Goal: Navigation & Orientation: Find specific page/section

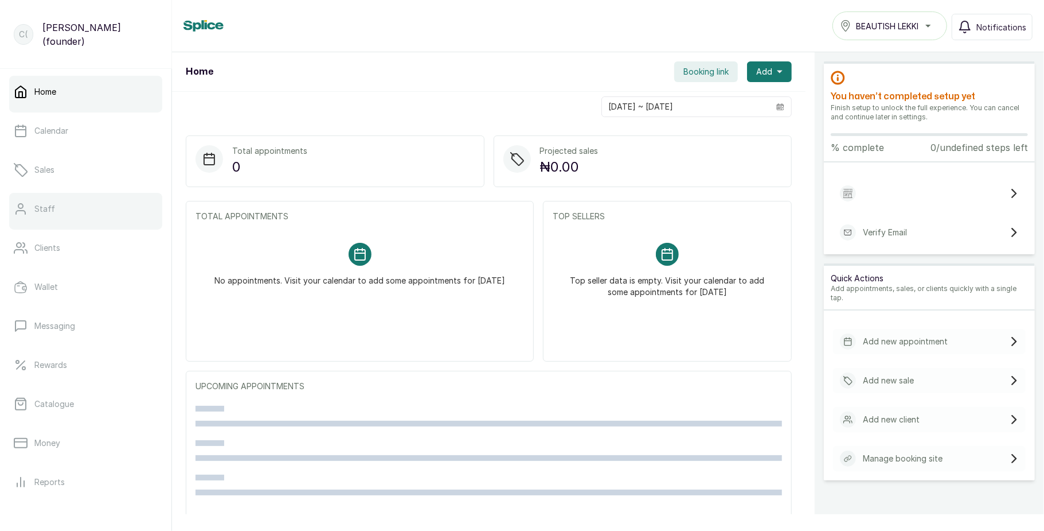
click at [81, 206] on link "Staff" at bounding box center [85, 209] width 153 height 32
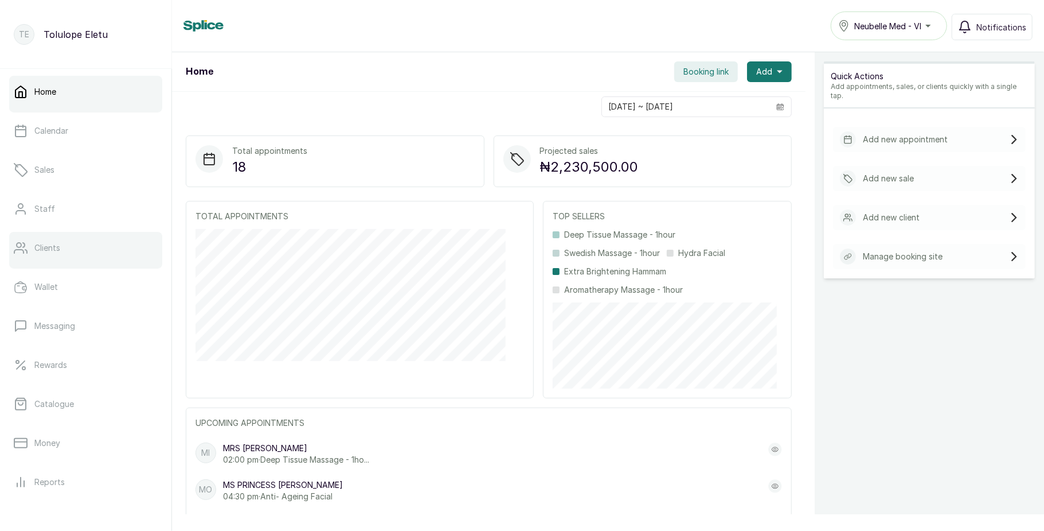
click at [111, 246] on link "Clients" at bounding box center [85, 248] width 153 height 32
